Goal: Communication & Community: Answer question/provide support

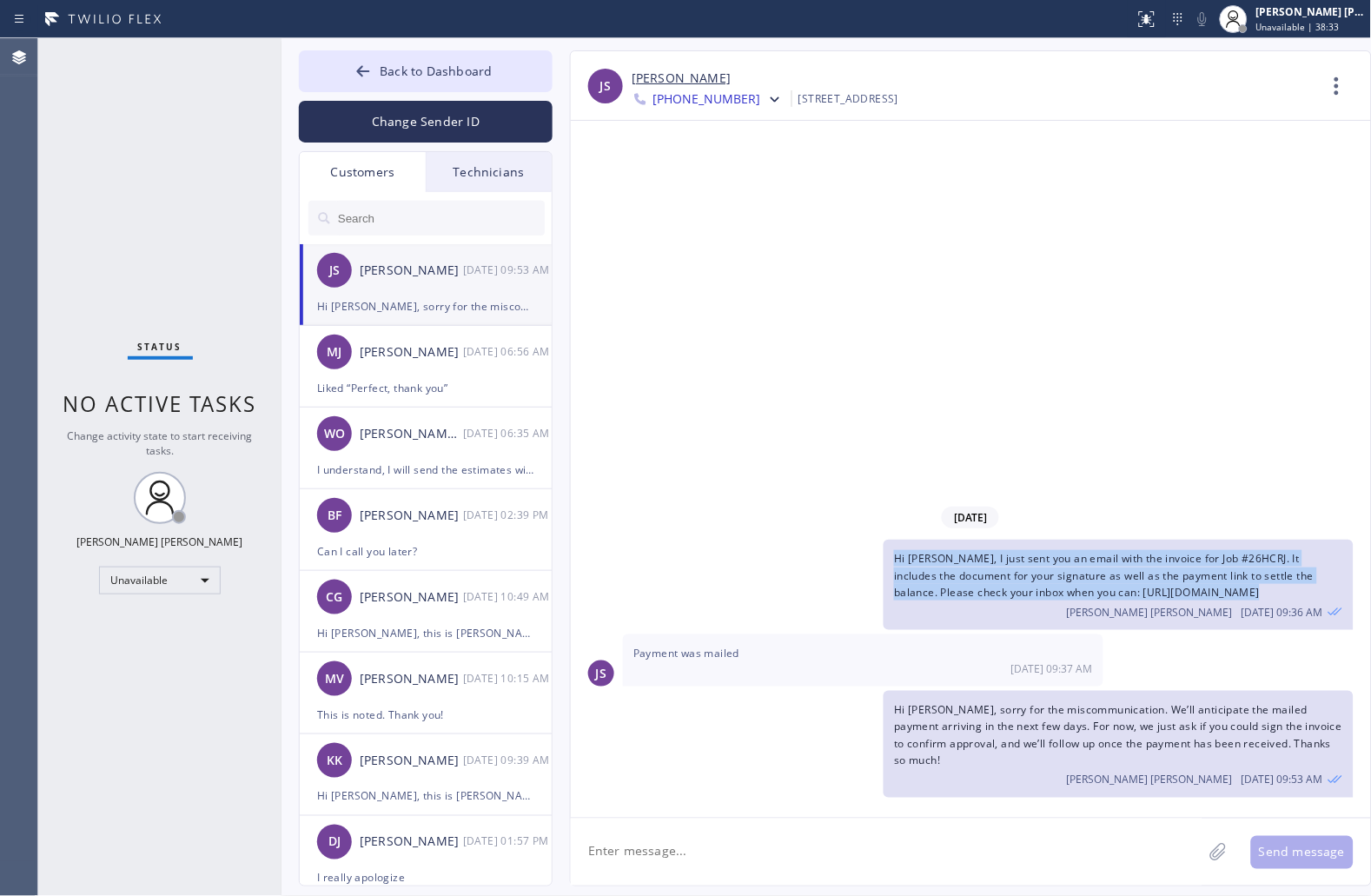
click at [411, 79] on span "Back to Dashboard" at bounding box center [435, 71] width 113 height 17
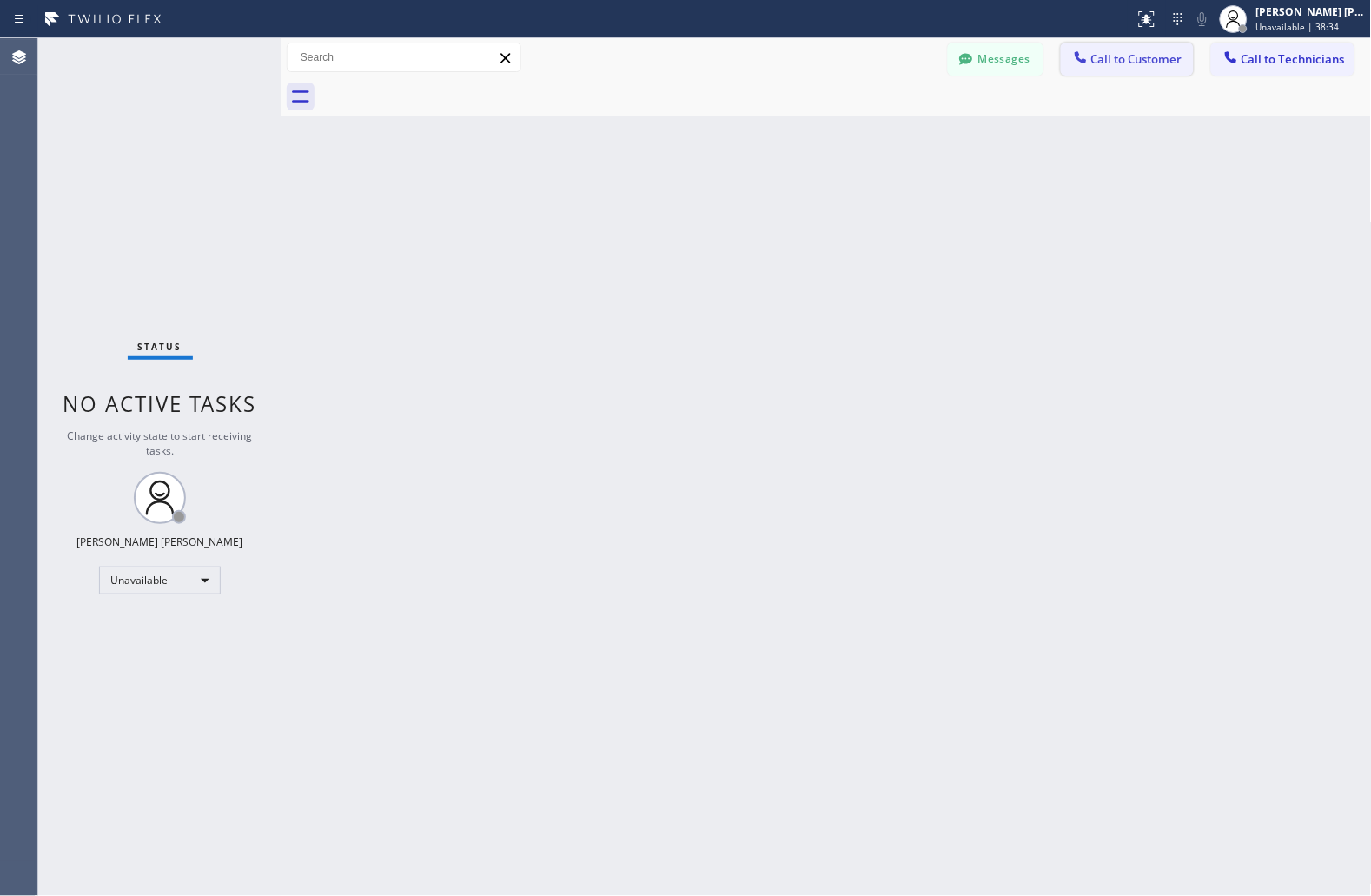
click at [1136, 58] on span "Call to Customer" at bounding box center [1137, 59] width 92 height 16
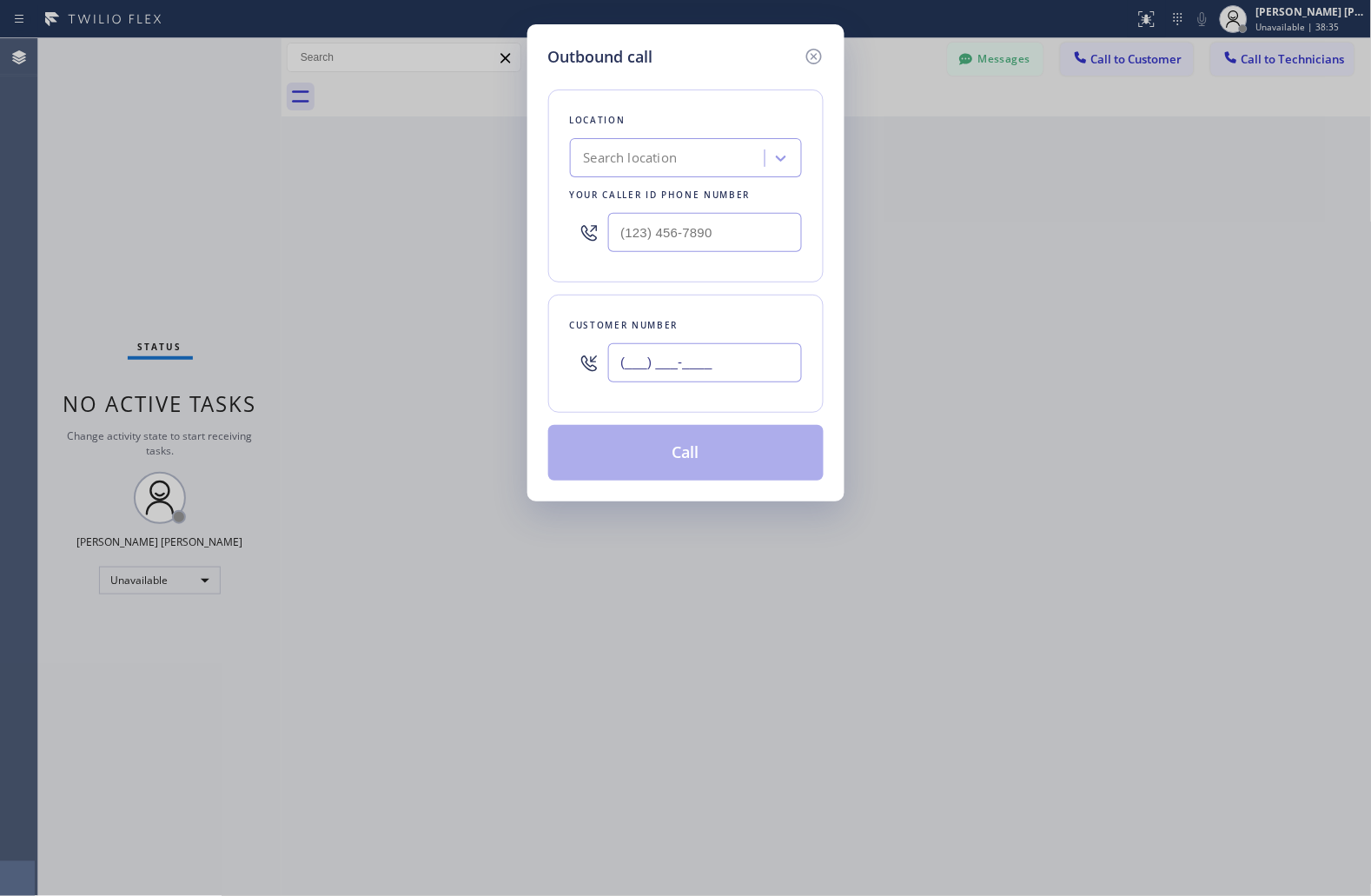
click at [746, 356] on input "(___) ___-____" at bounding box center [705, 362] width 194 height 39
paste input "714) 852-0026"
type input "[PHONE_NUMBER]"
click at [713, 159] on div "Search location" at bounding box center [670, 158] width 189 height 31
paste input "Golden Heater Service"
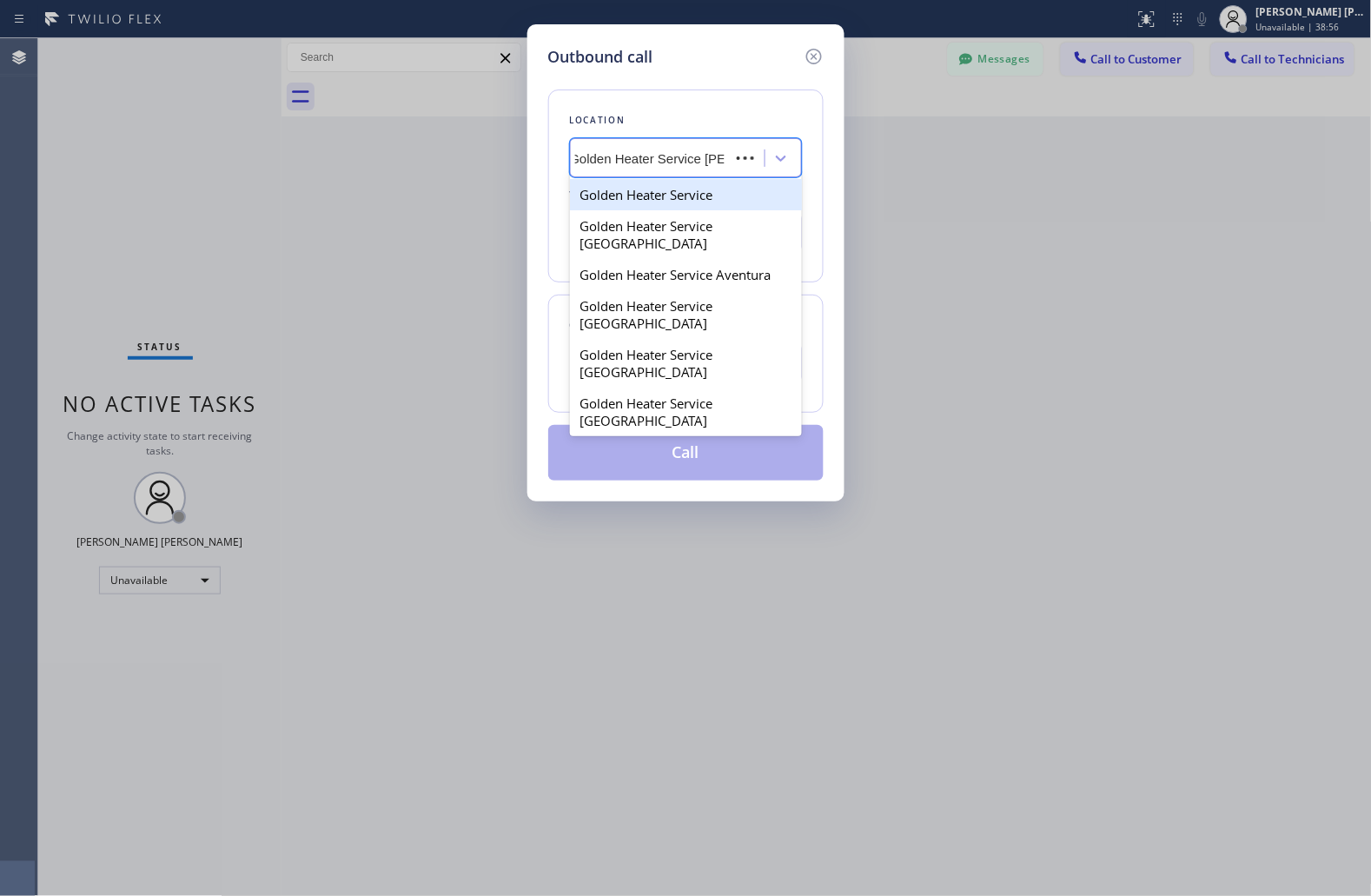
type input "Golden Heater Service [GEOGRAPHIC_DATA]"
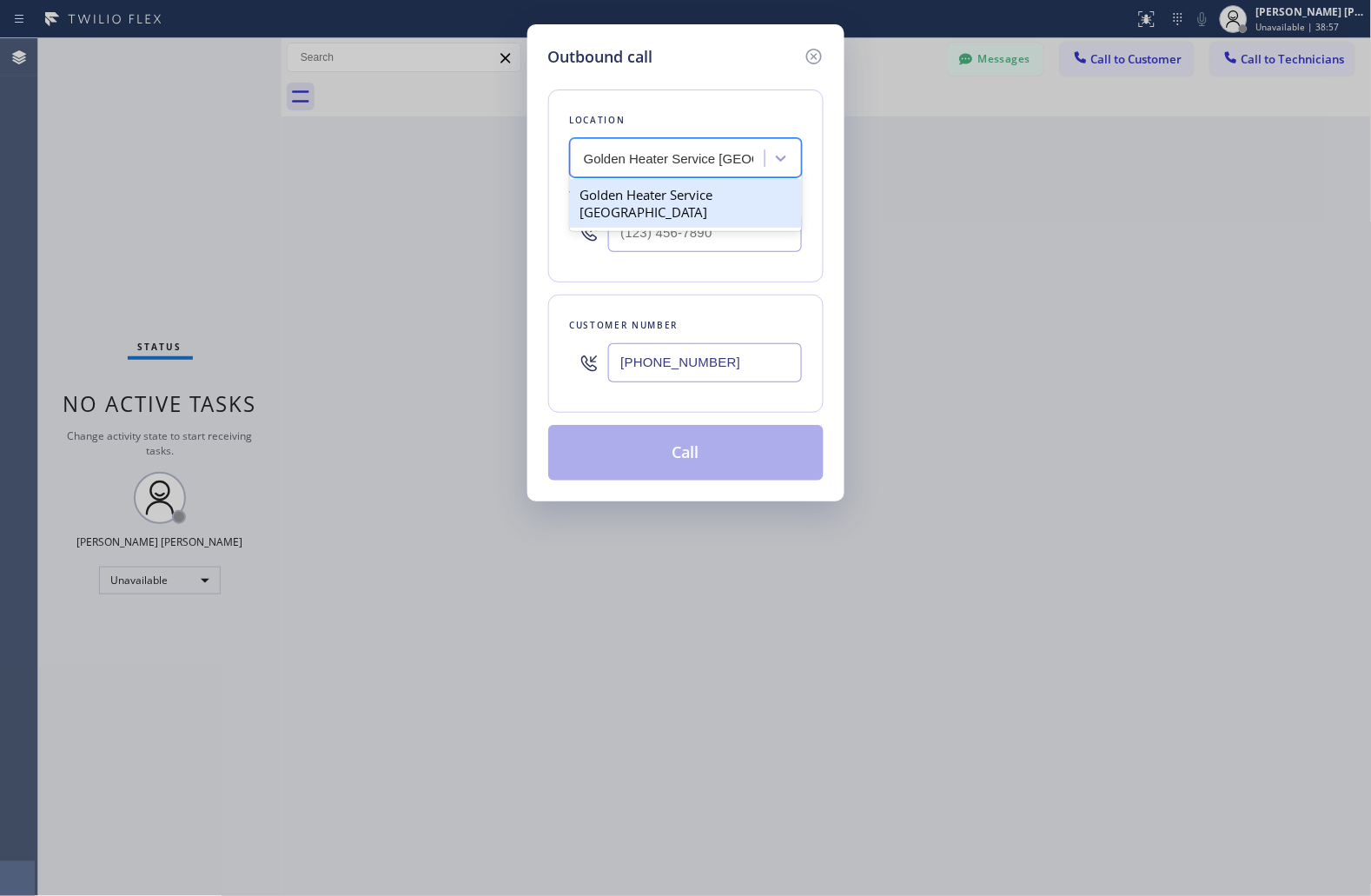
click at [714, 198] on div "Golden Heater Service [GEOGRAPHIC_DATA]" at bounding box center [686, 203] width 232 height 49
type input "[PHONE_NUMBER]"
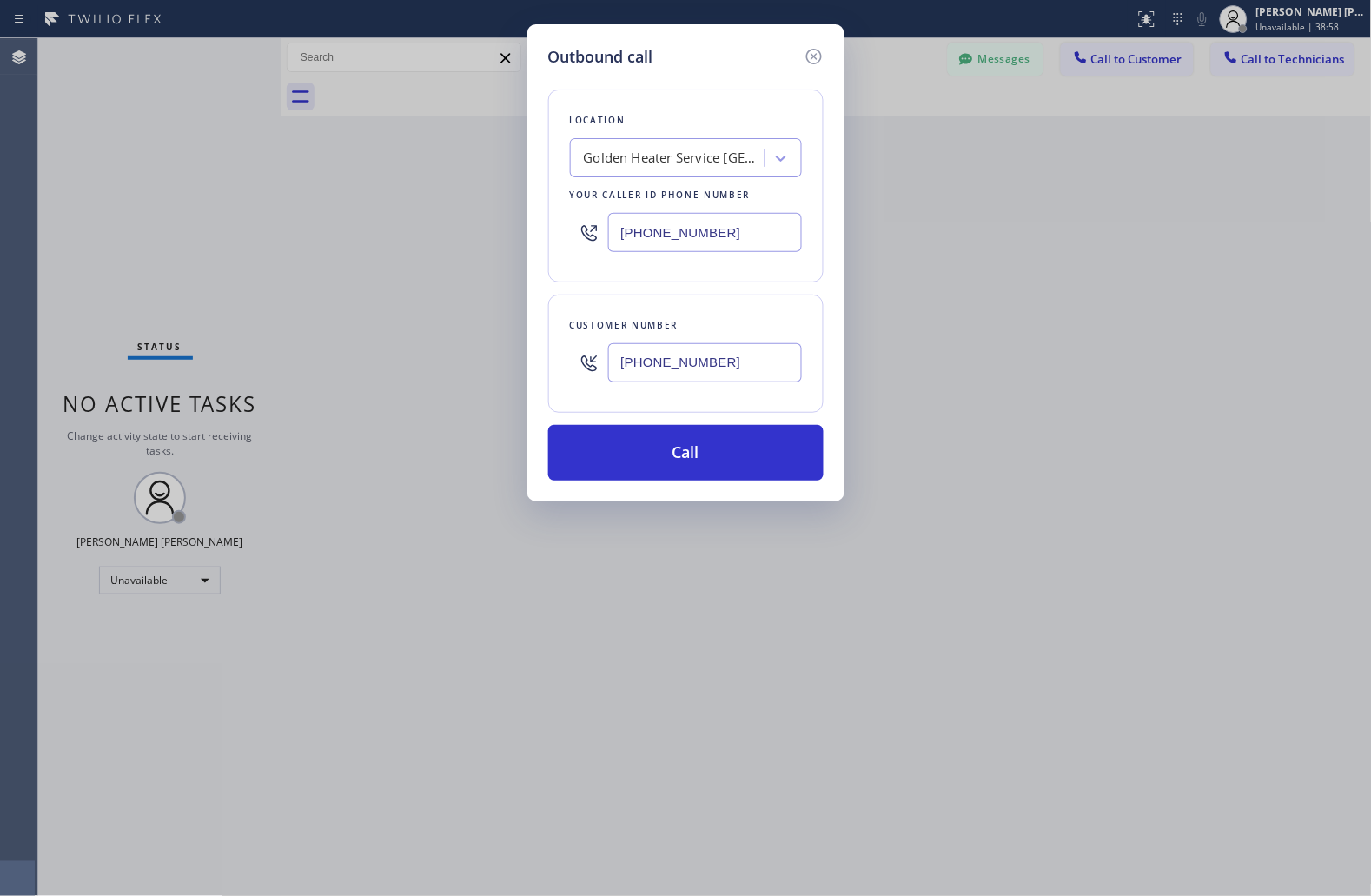
drag, startPoint x: 665, startPoint y: 434, endPoint x: 847, endPoint y: 160, distance: 328.9
click at [666, 432] on button "Call" at bounding box center [686, 453] width 276 height 56
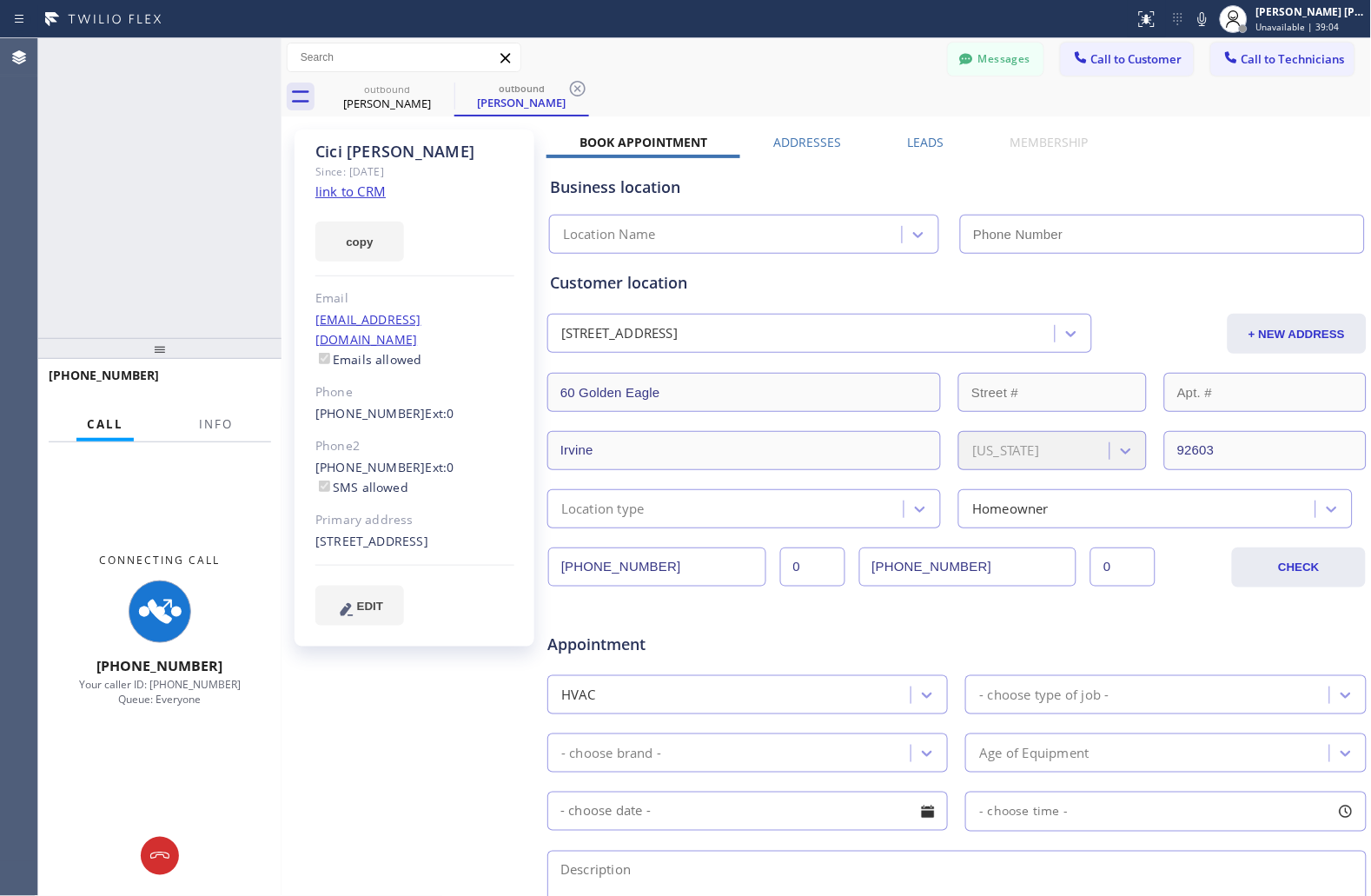
type input "[PHONE_NUMBER]"
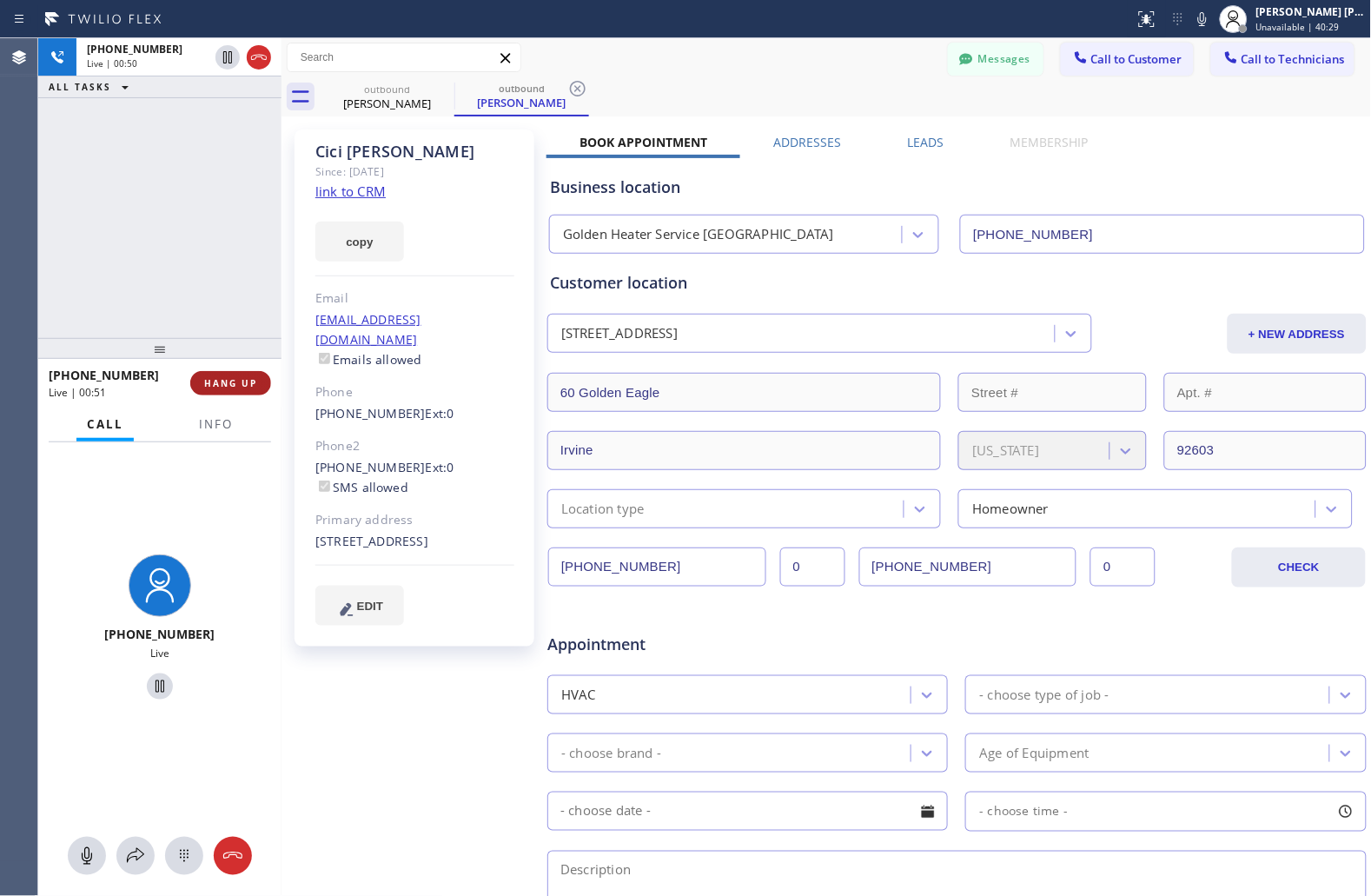
click at [214, 380] on span "HANG UP" at bounding box center [230, 383] width 53 height 12
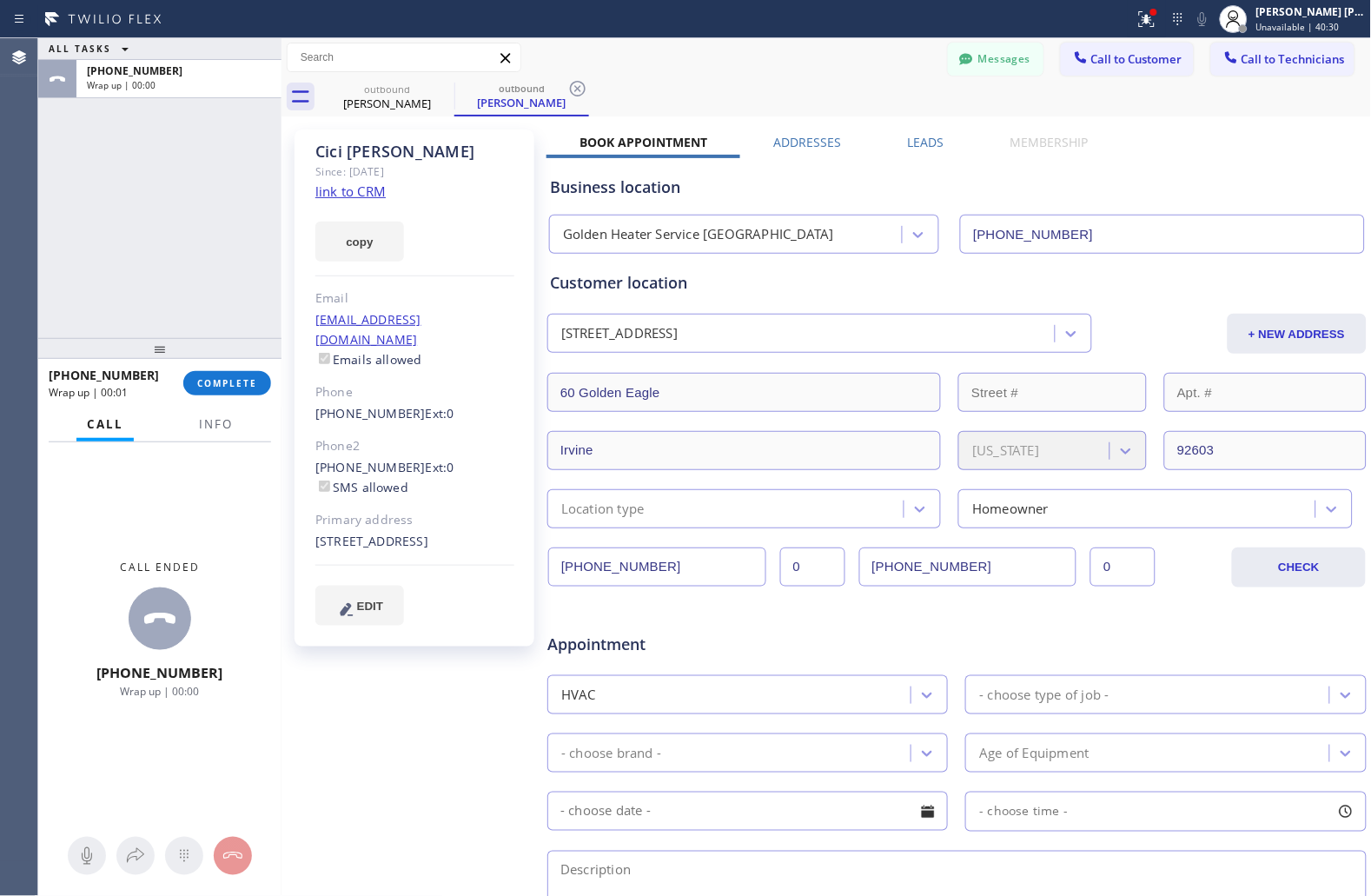
drag, startPoint x: 245, startPoint y: 379, endPoint x: 238, endPoint y: 352, distance: 27.9
click at [245, 379] on span "COMPLETE" at bounding box center [227, 383] width 60 height 12
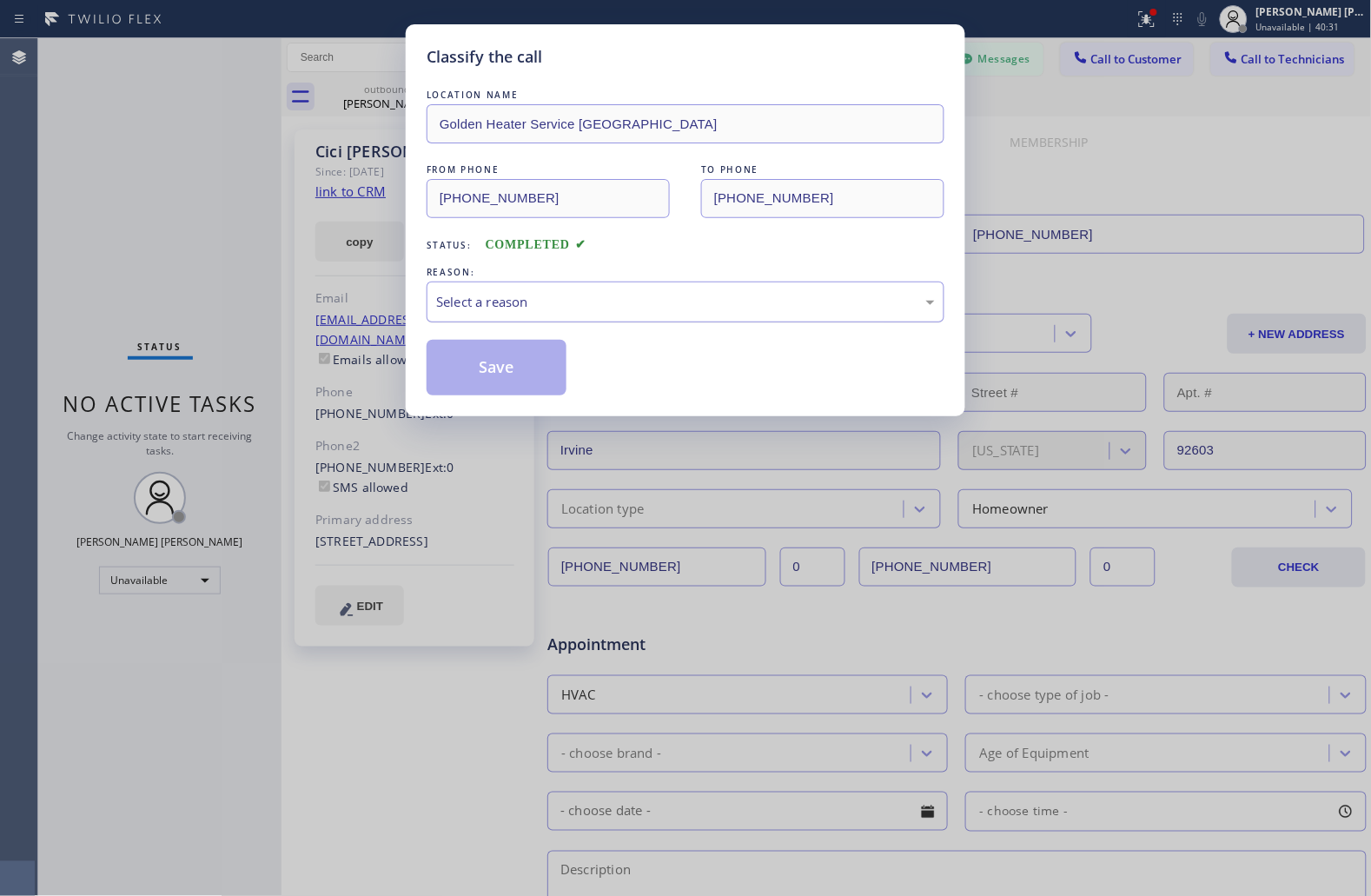
click at [585, 293] on div "Select a reason" at bounding box center [685, 302] width 499 height 20
click at [514, 357] on button "Save" at bounding box center [497, 367] width 140 height 56
